Goal: Information Seeking & Learning: Check status

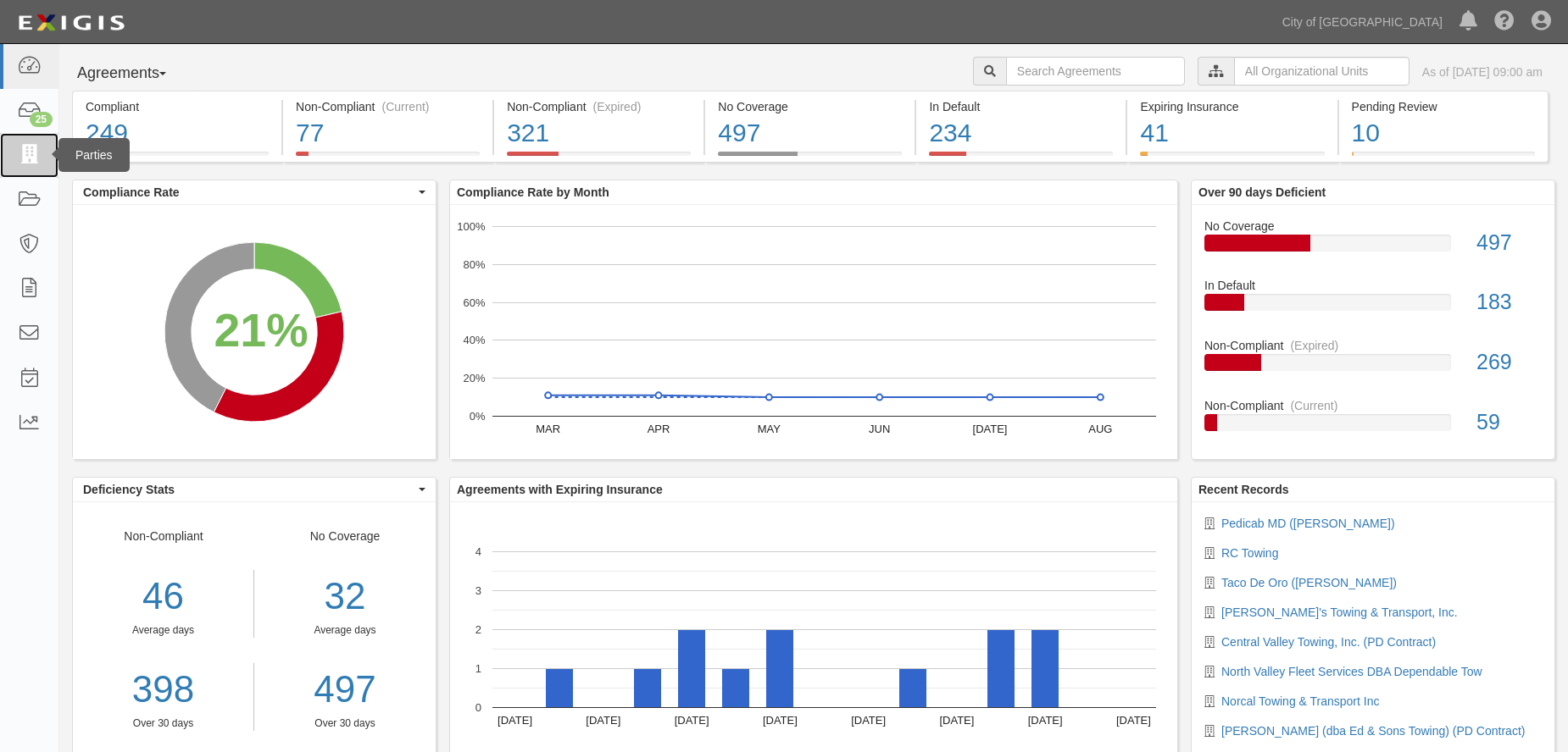
click at [28, 149] on icon at bounding box center [29, 155] width 24 height 19
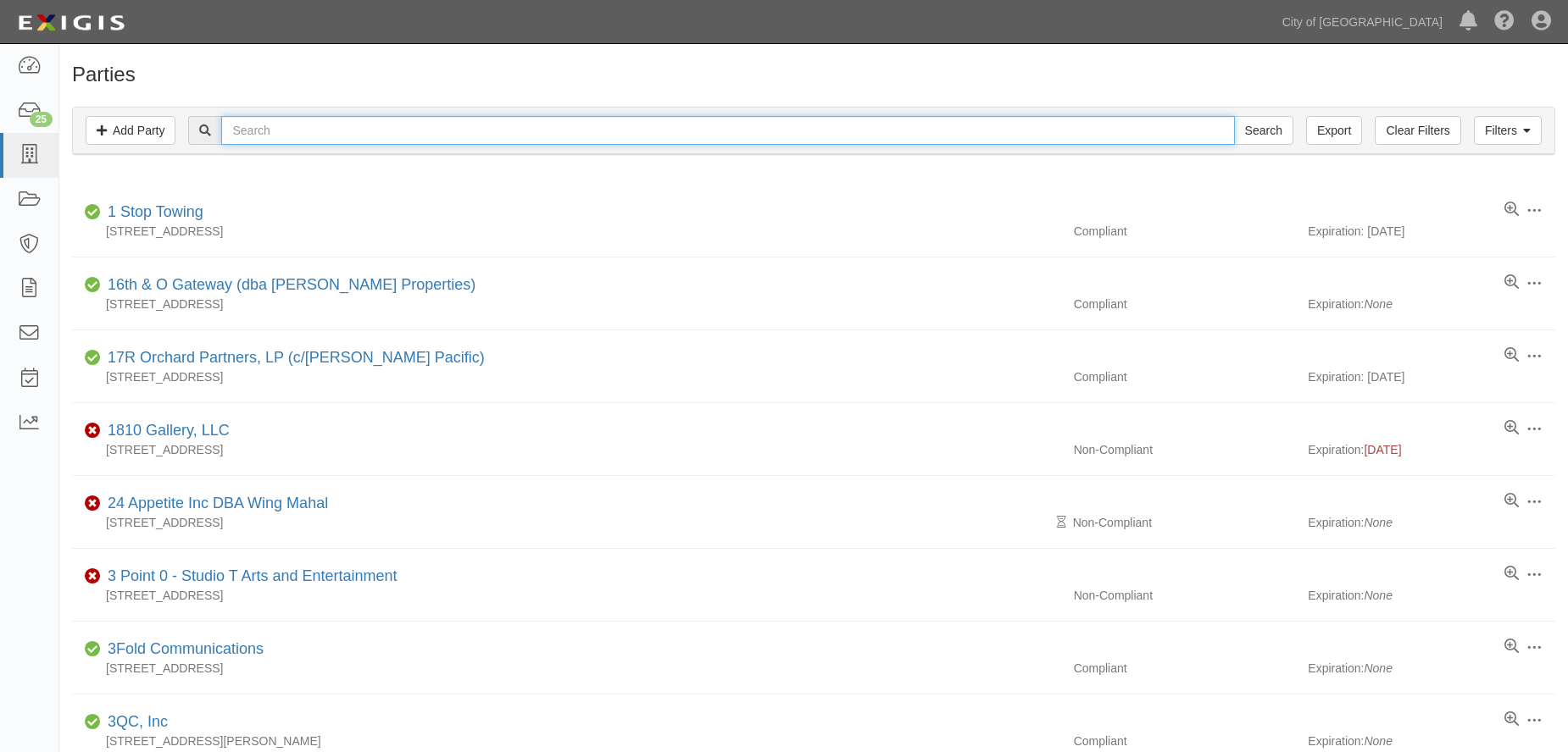
click at [311, 136] on input "text" at bounding box center [728, 130] width 1013 height 29
type input "ace"
click at [1251, 137] on input "Search" at bounding box center [1264, 130] width 59 height 29
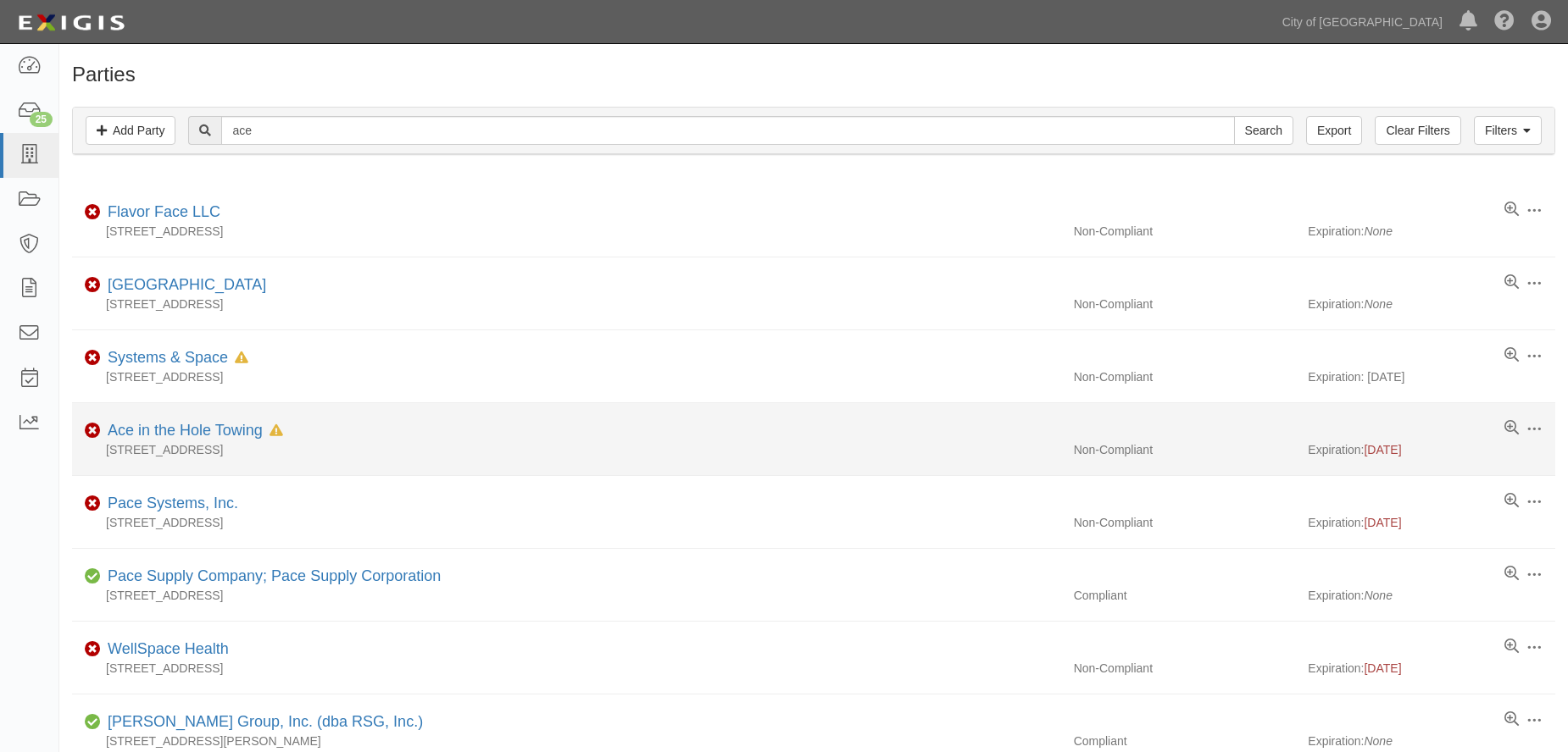
click at [241, 421] on div "Ace in the Hole Towing In Default since [DATE]" at bounding box center [191, 431] width 182 height 22
click at [238, 429] on link "Ace in the Hole Towing" at bounding box center [185, 431] width 155 height 17
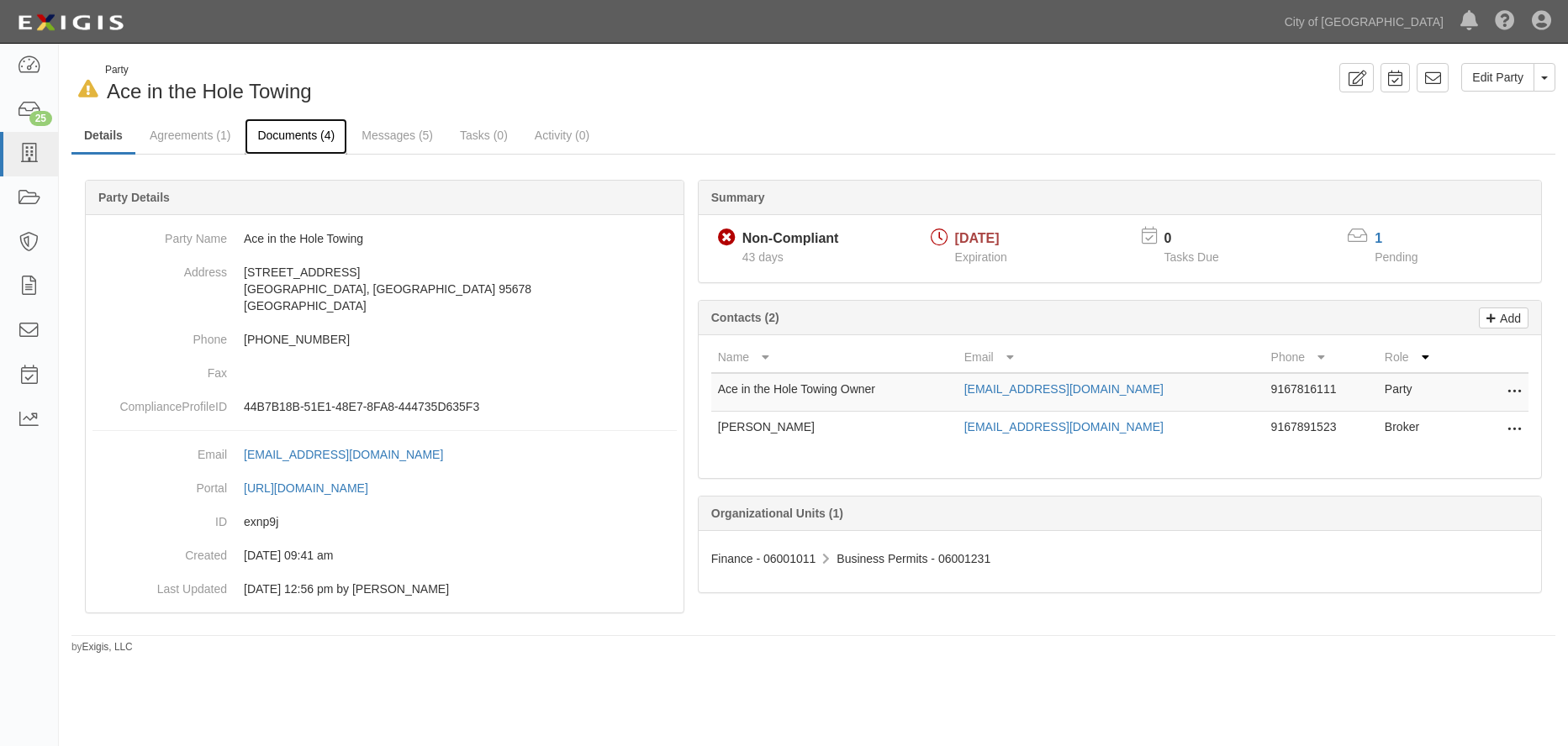
click at [320, 143] on link "Documents (4)" at bounding box center [296, 137] width 103 height 36
